Goal: Task Accomplishment & Management: Manage account settings

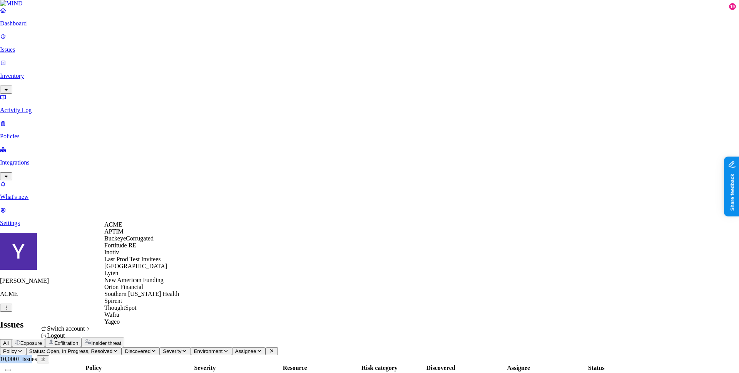
click at [80, 332] on span "Switch account" at bounding box center [66, 328] width 38 height 7
click at [134, 241] on span "BuckeyeCorrugated" at bounding box center [128, 238] width 49 height 7
